Goal: Find contact information: Find contact information

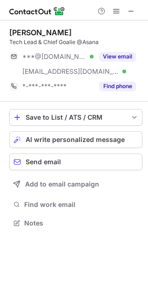
scroll to position [217, 148]
click at [127, 294] on div "[PERSON_NAME] Tech Lead & Chief Goalie @Asana ***@[DOMAIN_NAME] Verified [EMAIL…" at bounding box center [74, 158] width 148 height 276
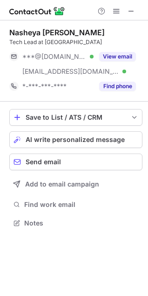
scroll to position [217, 148]
click at [128, 13] on span at bounding box center [130, 10] width 7 height 7
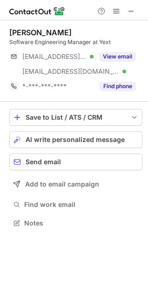
scroll to position [217, 148]
click at [130, 7] on span at bounding box center [130, 10] width 7 height 7
